Goal: Book appointment/travel/reservation

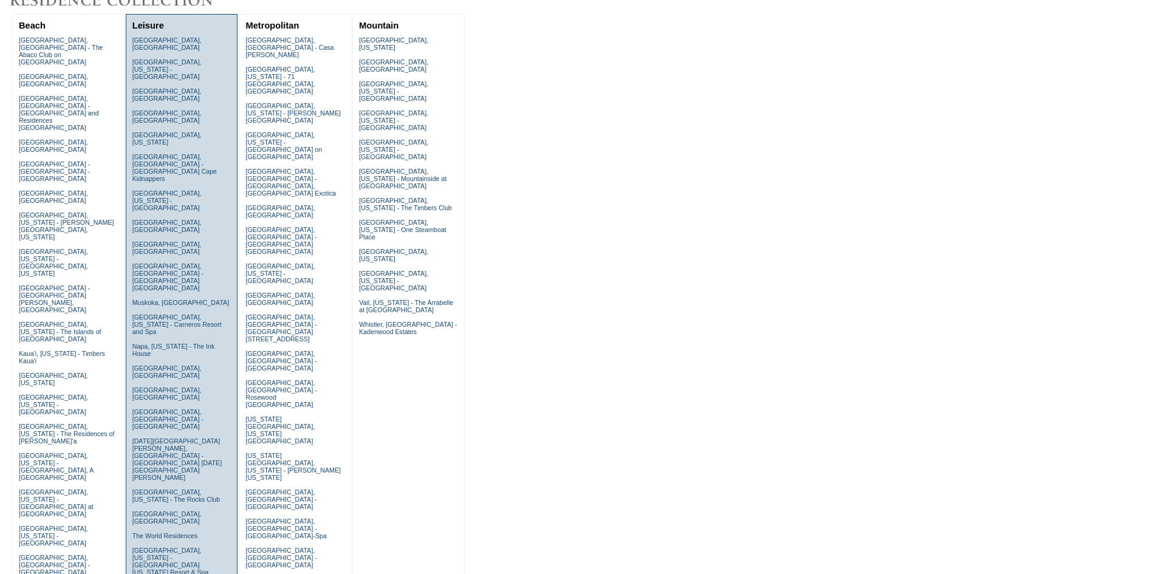
scroll to position [364, 0]
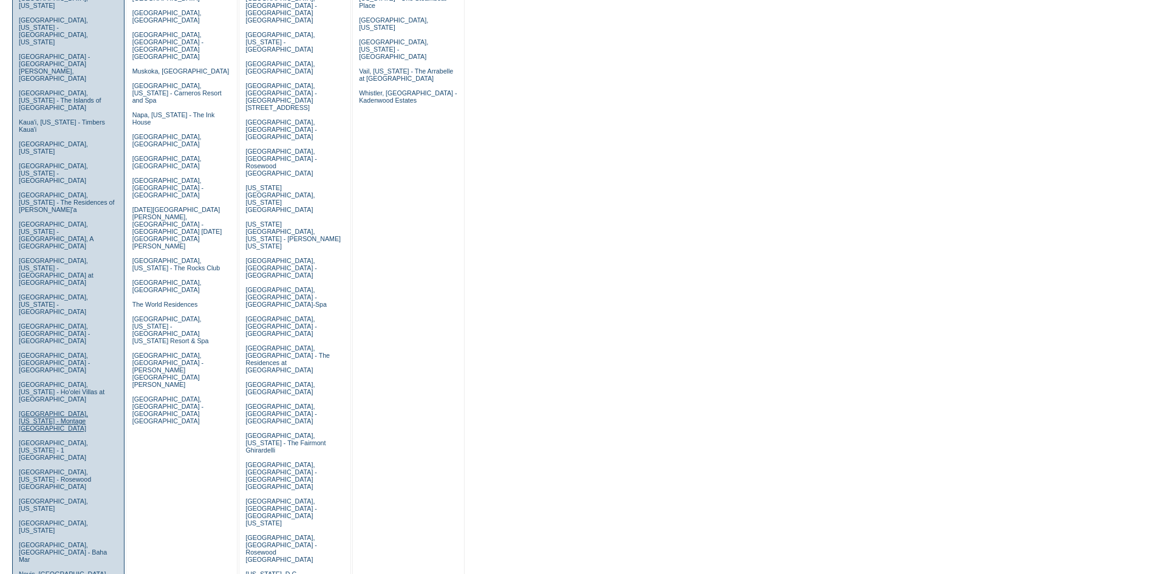
click at [42, 410] on link "[GEOGRAPHIC_DATA], [US_STATE] - Montage [GEOGRAPHIC_DATA]" at bounding box center [53, 421] width 69 height 22
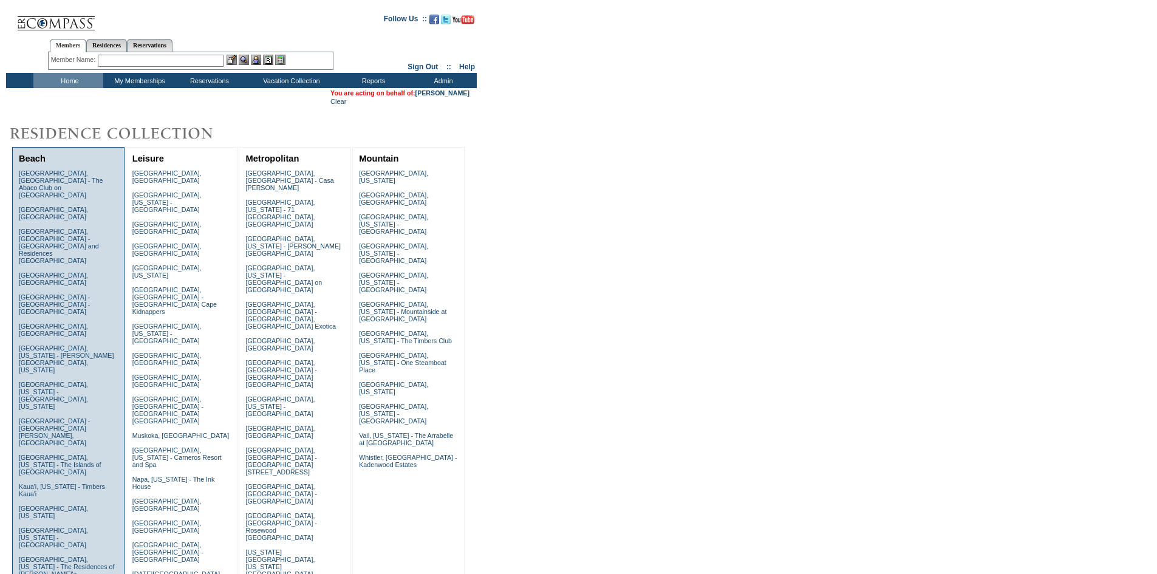
scroll to position [364, 0]
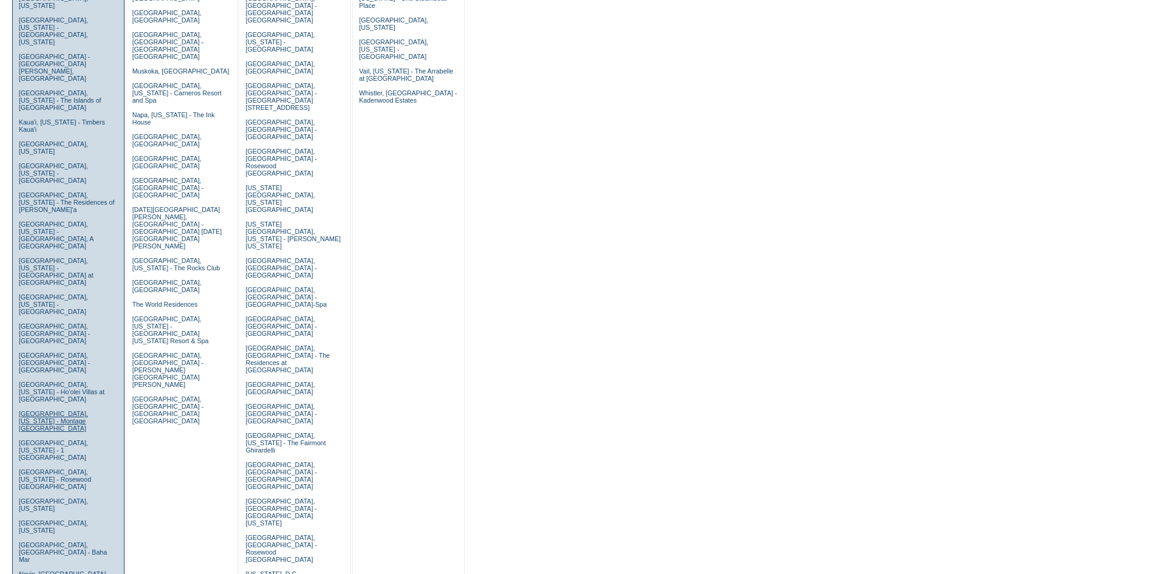
click at [54, 410] on link "[GEOGRAPHIC_DATA], [US_STATE] - Montage [GEOGRAPHIC_DATA]" at bounding box center [53, 421] width 69 height 22
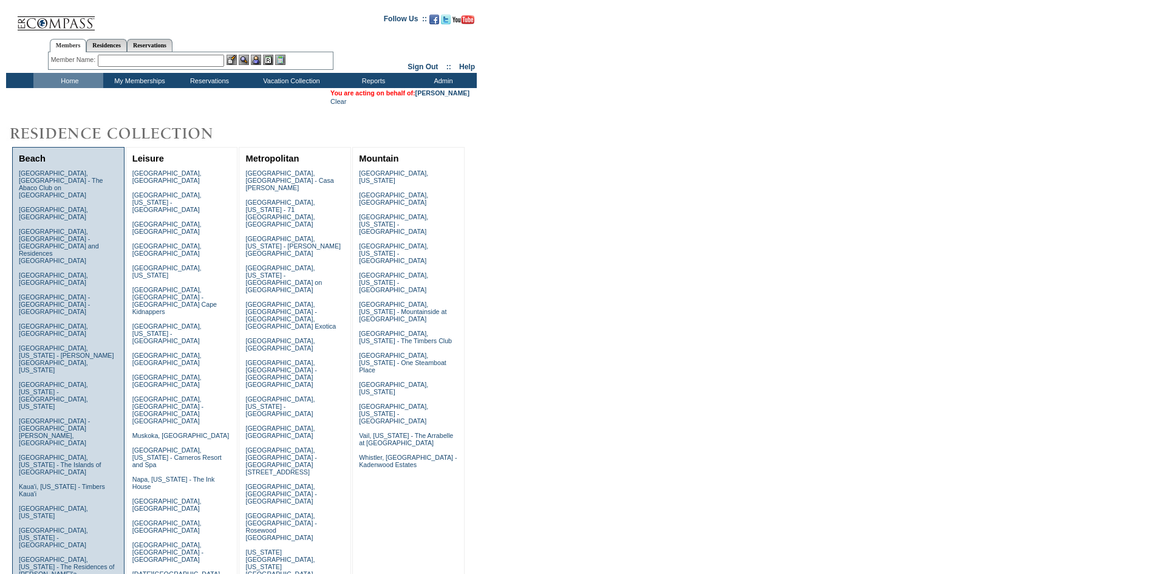
scroll to position [364, 0]
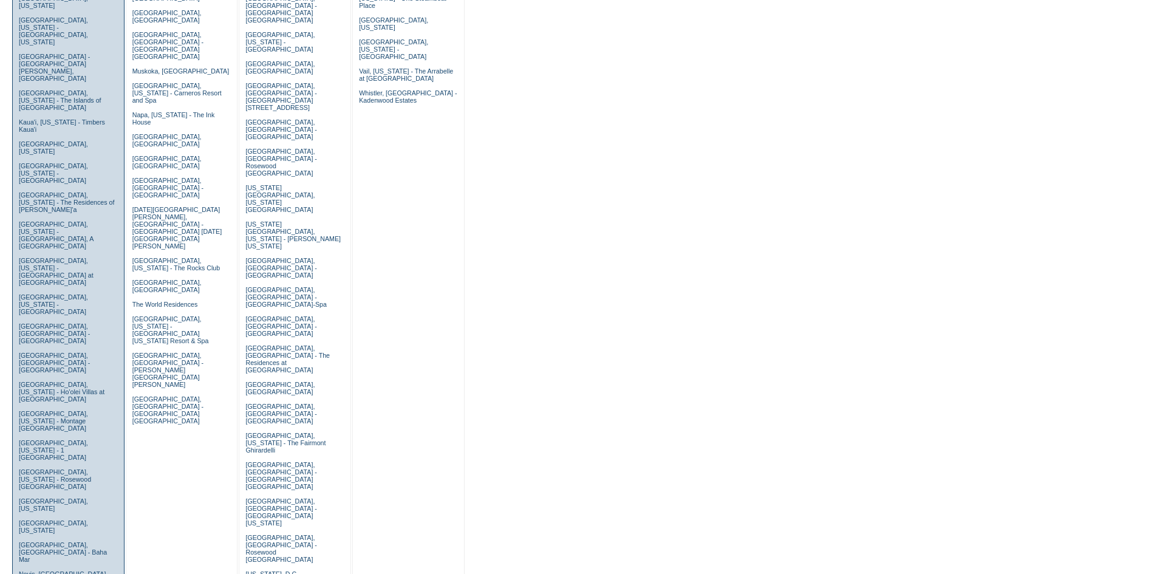
click at [50, 231] on td "[GEOGRAPHIC_DATA], [GEOGRAPHIC_DATA] - The Abaco Club on [GEOGRAPHIC_DATA] [GEO…" at bounding box center [68, 392] width 105 height 1180
click at [51, 381] on link "[GEOGRAPHIC_DATA], [US_STATE] - Ho'olei Villas at [GEOGRAPHIC_DATA]" at bounding box center [62, 392] width 86 height 22
